Goal: Book appointment/travel/reservation

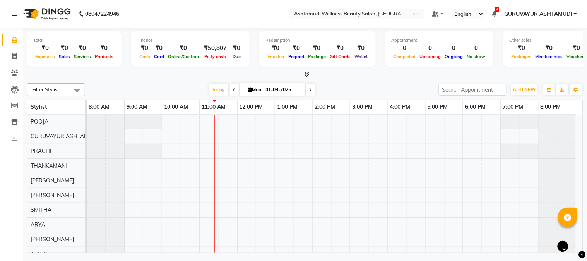
click at [311, 92] on span at bounding box center [310, 90] width 9 height 12
type input "02-09-2025"
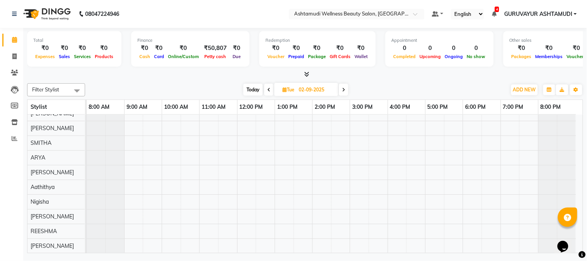
click at [177, 183] on div at bounding box center [335, 151] width 496 height 206
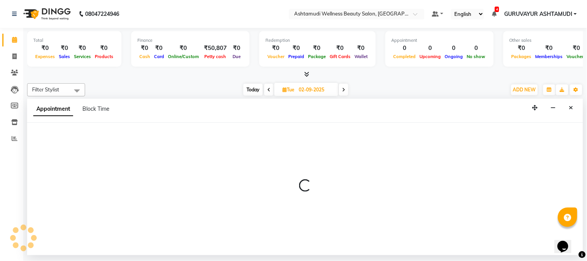
select select "67519"
select select "tentative"
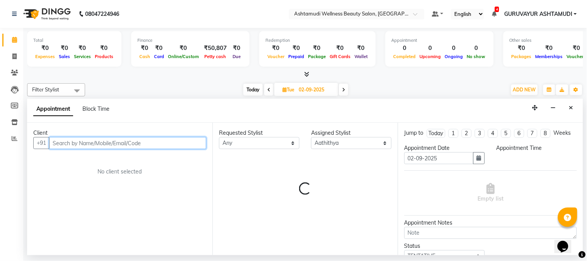
select select "600"
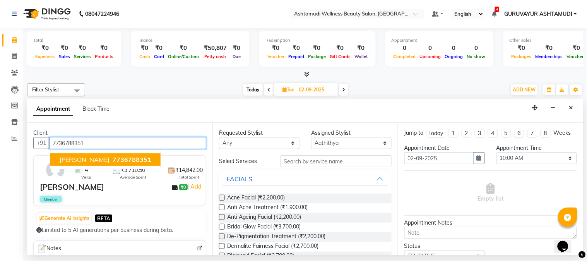
click at [113, 157] on span "7736788351" at bounding box center [132, 160] width 39 height 8
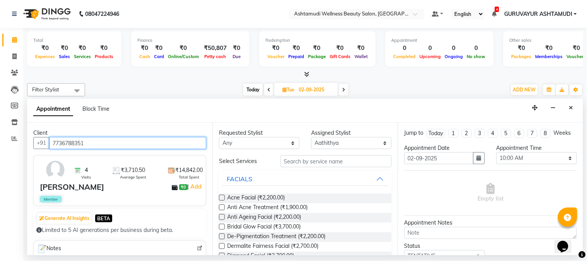
type input "7736788351"
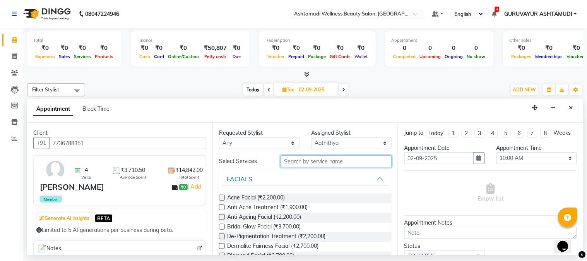
click at [332, 158] on input "text" at bounding box center [336, 161] width 111 height 12
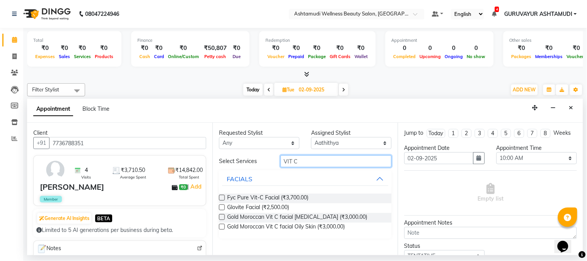
type input "VIT C"
click at [221, 197] on label at bounding box center [222, 198] width 6 height 6
click at [221, 197] on input "checkbox" at bounding box center [221, 198] width 5 height 5
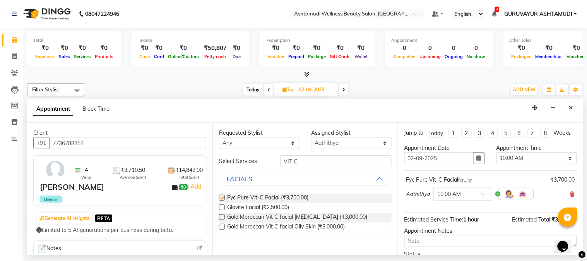
checkbox input "false"
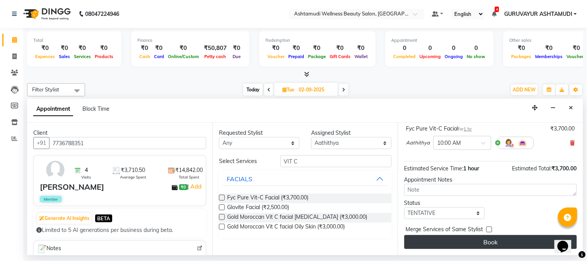
click at [478, 246] on button "Book" at bounding box center [491, 242] width 173 height 14
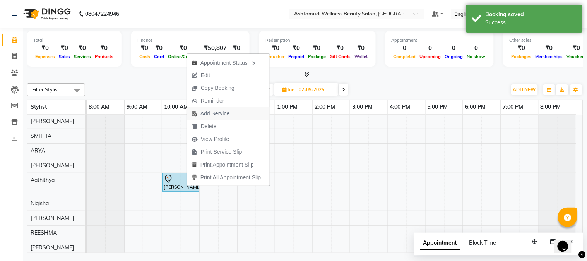
click at [215, 113] on span "Add Service" at bounding box center [215, 114] width 29 height 8
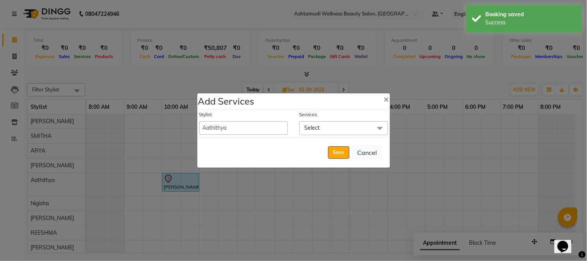
click at [356, 128] on span "Select" at bounding box center [344, 128] width 89 height 14
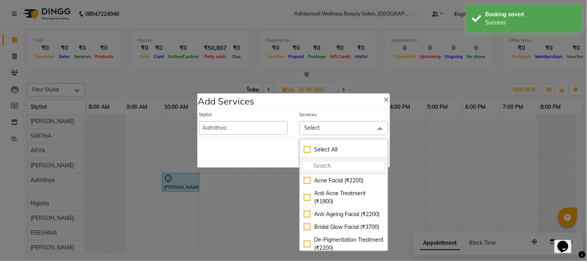
click at [329, 161] on li at bounding box center [344, 166] width 88 height 16
click at [328, 167] on input "multiselect-search" at bounding box center [344, 166] width 80 height 8
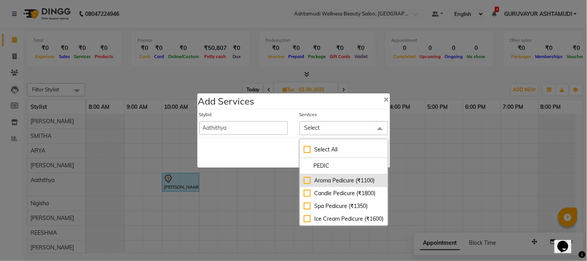
type input "PEDIC"
click at [305, 181] on div "Aroma Pedicure (₹1100)" at bounding box center [344, 181] width 80 height 8
checkbox input "true"
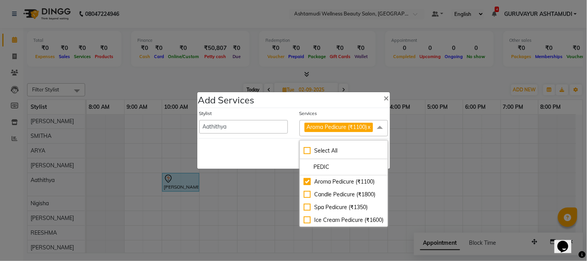
click at [294, 123] on div "Services Aroma Pedicure (₹1100) x Select All PEDIC Aroma Pedicure (₹1100) Candl…" at bounding box center [344, 123] width 100 height 26
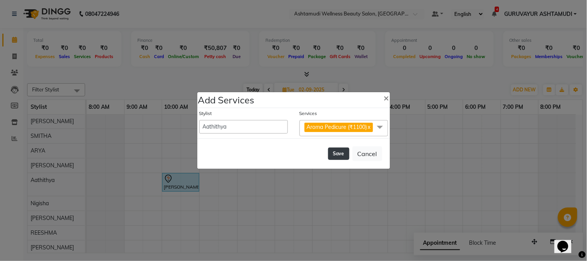
click at [345, 153] on button "Save" at bounding box center [338, 154] width 21 height 12
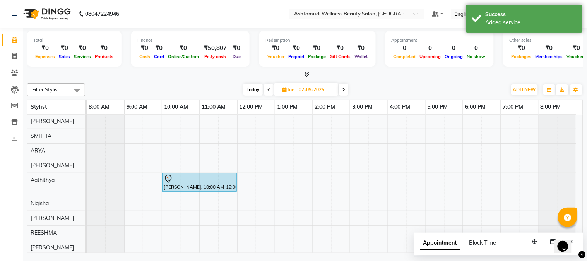
click at [256, 89] on span "Today" at bounding box center [253, 90] width 19 height 12
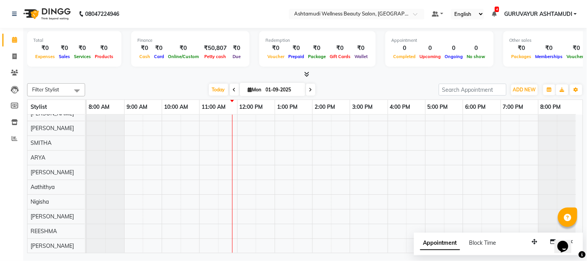
click at [234, 90] on span at bounding box center [234, 90] width 9 height 12
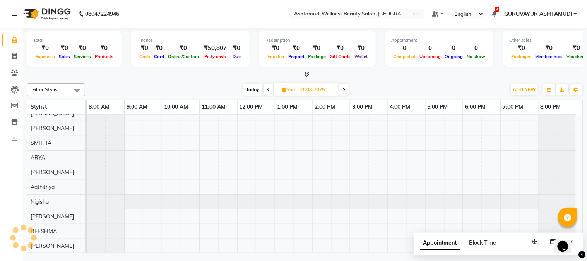
click at [344, 91] on icon at bounding box center [344, 90] width 3 height 5
type input "01-09-2025"
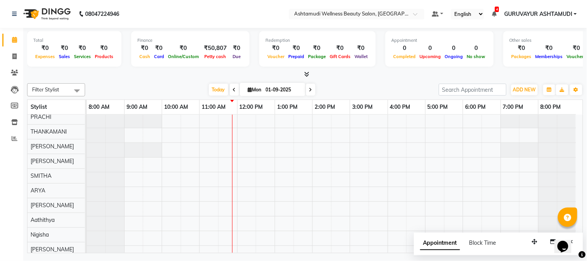
scroll to position [0, 0]
